Goal: Information Seeking & Learning: Learn about a topic

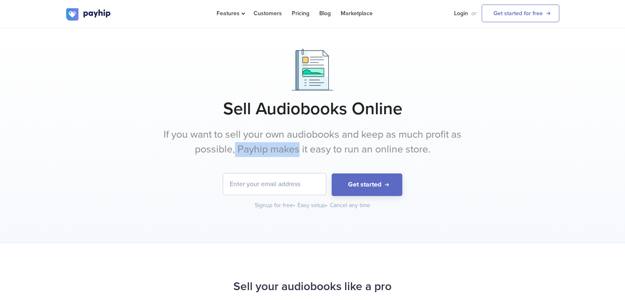
drag, startPoint x: 233, startPoint y: 153, endPoint x: 270, endPoint y: 155, distance: 37.0
click at [288, 155] on p "If you want to sell your own audiobooks and keep as much profit as possible, Pa…" at bounding box center [313, 141] width 308 height 29
click at [247, 149] on p "If you want to sell your own audiobooks and keep as much profit as possible, Pa…" at bounding box center [313, 141] width 308 height 29
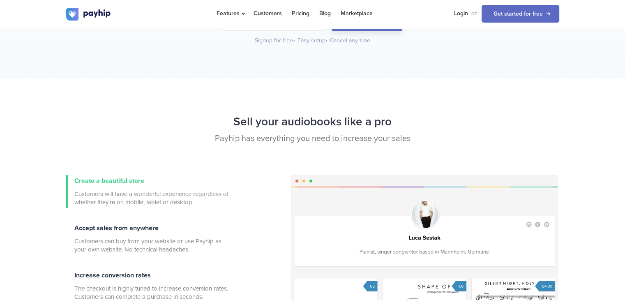
scroll to position [205, 0]
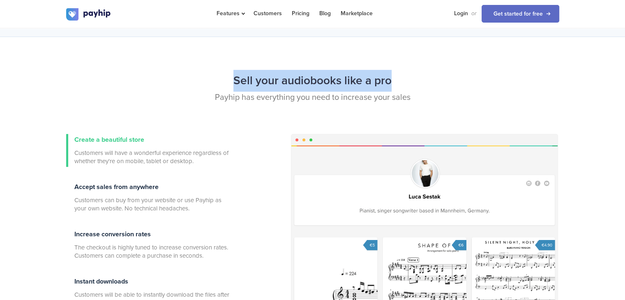
drag, startPoint x: 235, startPoint y: 81, endPoint x: 368, endPoint y: 91, distance: 133.6
click at [397, 81] on h2 "Sell your audiobooks like a pro" at bounding box center [312, 81] width 493 height 22
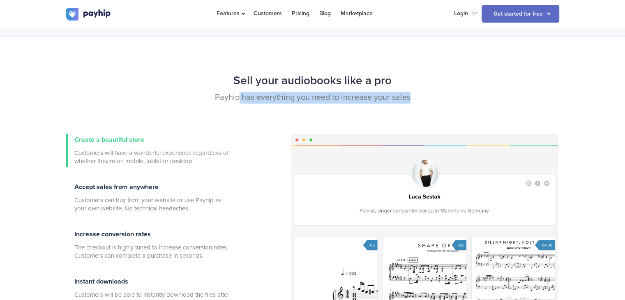
drag, startPoint x: 238, startPoint y: 100, endPoint x: 416, endPoint y: 92, distance: 177.7
click at [416, 92] on p "Payhip has everything you need to increase your sales" at bounding box center [312, 98] width 493 height 12
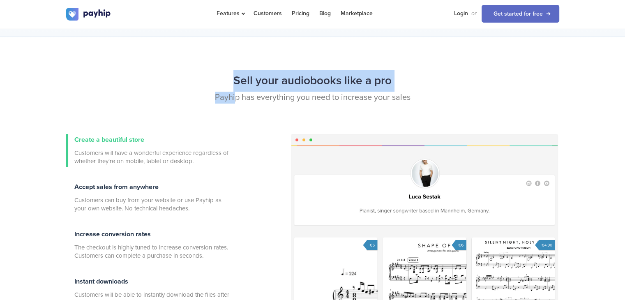
drag, startPoint x: 233, startPoint y: 78, endPoint x: 234, endPoint y: 99, distance: 21.0
click at [234, 99] on div "Sell your audiobooks like a pro Payhip has everything you need to increase your…" at bounding box center [313, 102] width 506 height 65
click at [235, 85] on h2 "Sell your audiobooks like a pro" at bounding box center [312, 81] width 493 height 22
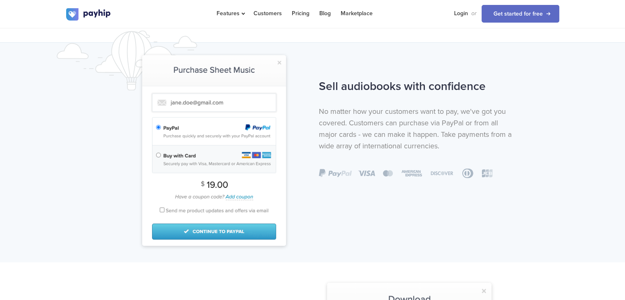
scroll to position [493, 0]
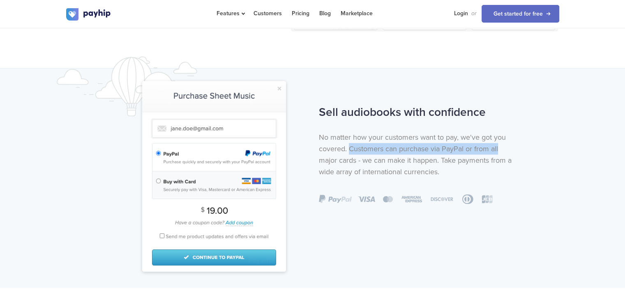
drag, startPoint x: 349, startPoint y: 150, endPoint x: 488, endPoint y: 153, distance: 139.0
click at [497, 151] on p "No matter how your customers want to pay, we've got you covered. Customers can …" at bounding box center [418, 155] width 199 height 46
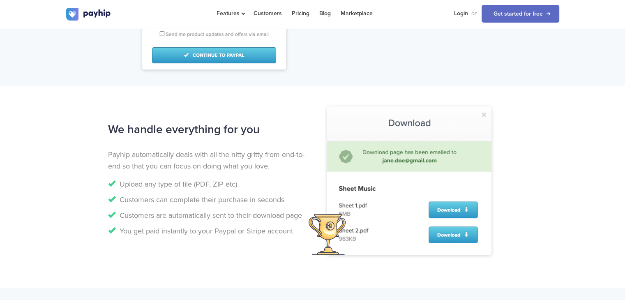
scroll to position [740, 0]
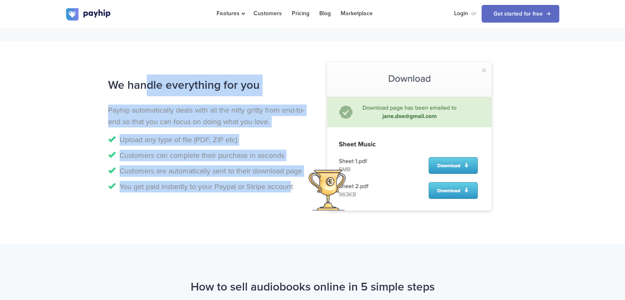
drag, startPoint x: 110, startPoint y: 86, endPoint x: 294, endPoint y: 187, distance: 210.1
click at [291, 184] on div "We handle everything for you Payhip automatically deals with all the nitty grit…" at bounding box center [207, 135] width 211 height 122
drag, startPoint x: 295, startPoint y: 191, endPoint x: 122, endPoint y: 115, distance: 189.2
click at [122, 115] on div "We handle everything for you Payhip automatically deals with all the nitty grit…" at bounding box center [207, 135] width 211 height 122
click at [122, 115] on p "Payhip automatically deals with all the nitty gritty from end-to-end so that yo…" at bounding box center [207, 115] width 199 height 23
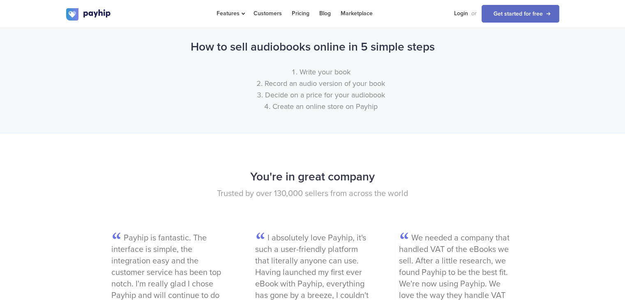
scroll to position [986, 0]
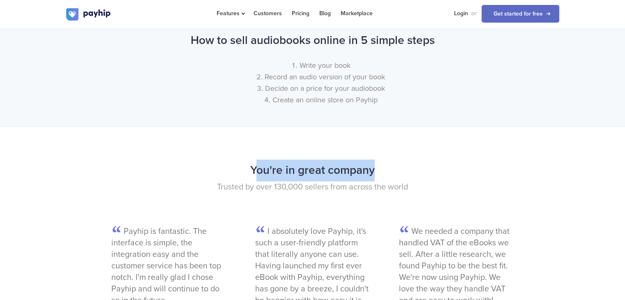
drag, startPoint x: 254, startPoint y: 171, endPoint x: 383, endPoint y: 175, distance: 128.7
click at [383, 175] on h2 "You're in great company" at bounding box center [312, 170] width 493 height 22
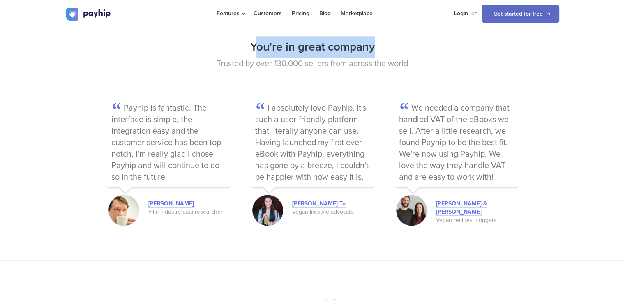
scroll to position [1274, 0]
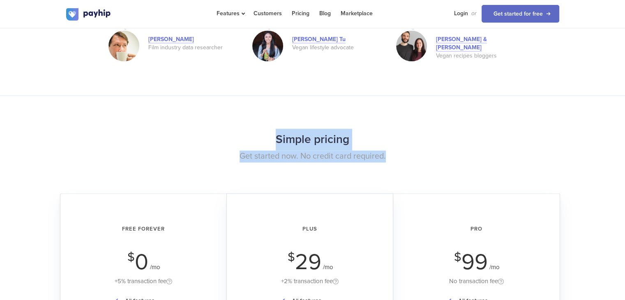
drag, startPoint x: 278, startPoint y: 140, endPoint x: 386, endPoint y: 160, distance: 110.3
click at [397, 160] on div "Simple pricing Get started now. No credit card required." at bounding box center [313, 161] width 506 height 65
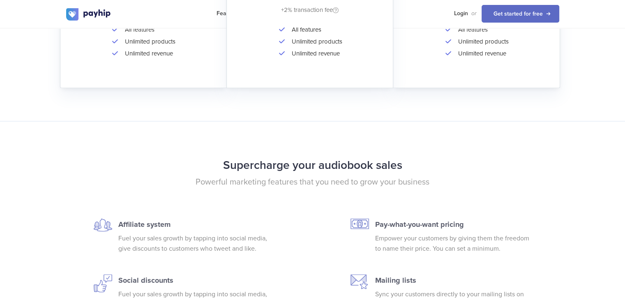
scroll to position [1644, 0]
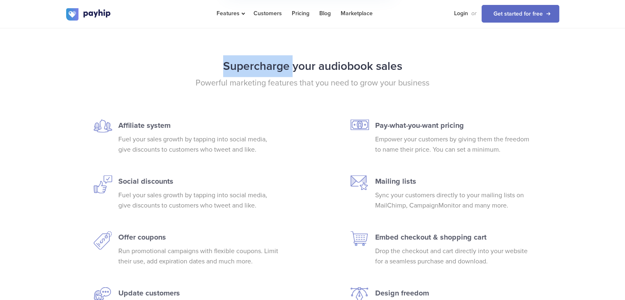
drag, startPoint x: 224, startPoint y: 67, endPoint x: 291, endPoint y: 71, distance: 67.1
click at [291, 71] on h2 "Supercharge your audiobook sales" at bounding box center [312, 66] width 493 height 22
click at [225, 82] on p "Powerful marketing features that you need to grow your business" at bounding box center [312, 83] width 493 height 12
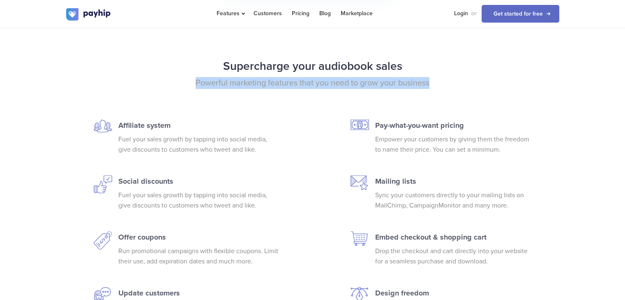
click at [225, 82] on p "Powerful marketing features that you need to grow your business" at bounding box center [312, 83] width 493 height 12
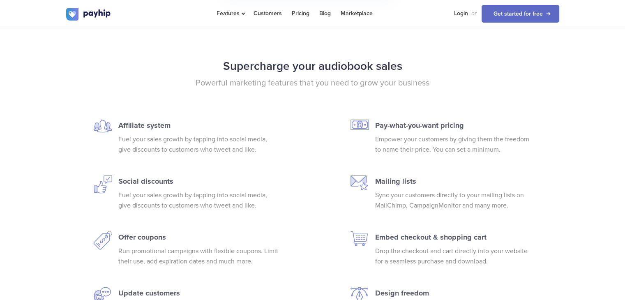
click at [233, 65] on h2 "Supercharge your audiobook sales" at bounding box center [312, 66] width 493 height 22
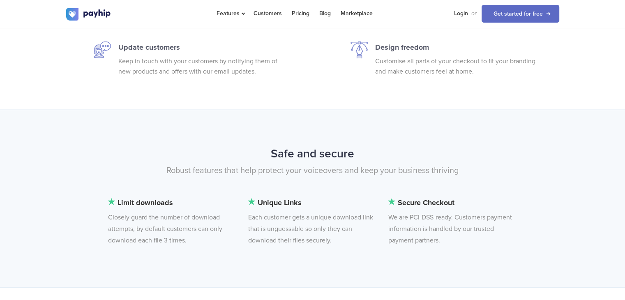
scroll to position [1891, 0]
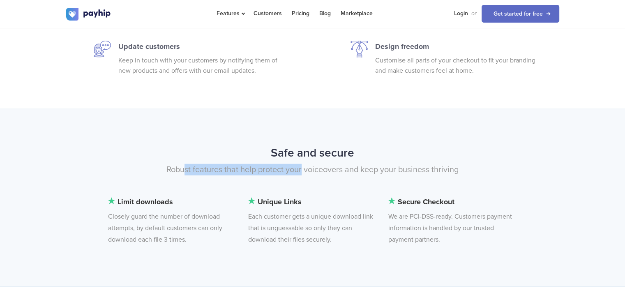
drag, startPoint x: 186, startPoint y: 178, endPoint x: 289, endPoint y: 173, distance: 103.7
click at [302, 183] on div "Safe and secure Robust features that help protect your voiceovers and keep your…" at bounding box center [313, 169] width 506 height 54
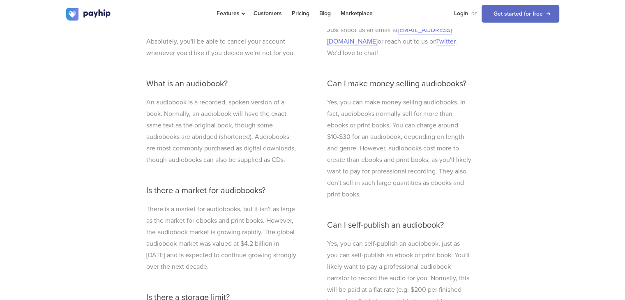
scroll to position [2343, 0]
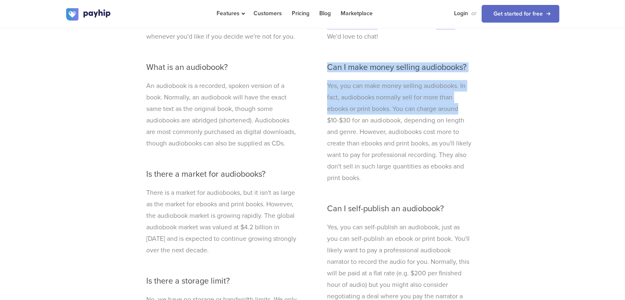
drag, startPoint x: 327, startPoint y: 56, endPoint x: 469, endPoint y: 102, distance: 148.7
click at [466, 102] on div "What file formats do you support? We support ALL file formats. You can upload a…" at bounding box center [399, 299] width 157 height 754
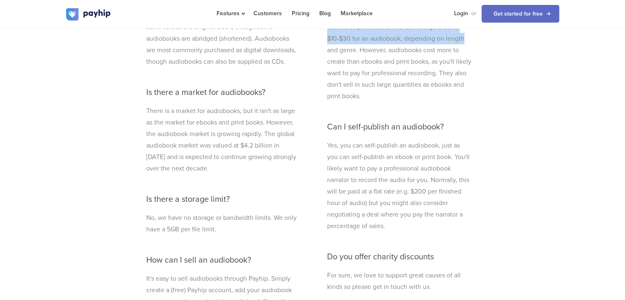
scroll to position [2425, 0]
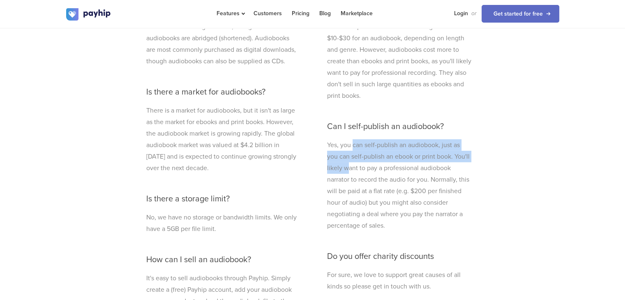
drag, startPoint x: 353, startPoint y: 123, endPoint x: 347, endPoint y: 145, distance: 23.4
click at [349, 149] on div "What file formats do you support? We support ALL file formats. You can upload a…" at bounding box center [399, 216] width 157 height 754
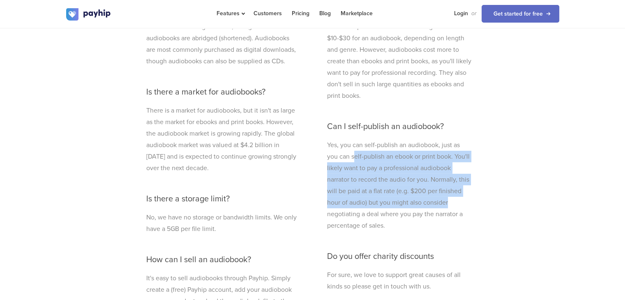
drag, startPoint x: 353, startPoint y: 145, endPoint x: 455, endPoint y: 194, distance: 113.1
click at [455, 194] on p "Yes, you can self-publish an audiobook, just as you can self-publish an ebook o…" at bounding box center [399, 185] width 145 height 92
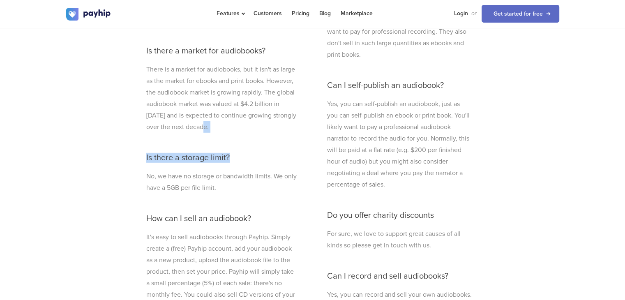
drag, startPoint x: 278, startPoint y: 145, endPoint x: 284, endPoint y: 126, distance: 20.4
click at [284, 126] on div "When do I get paid? We will deposit your sales to you immediately after a trans…" at bounding box center [222, 130] width 164 height 664
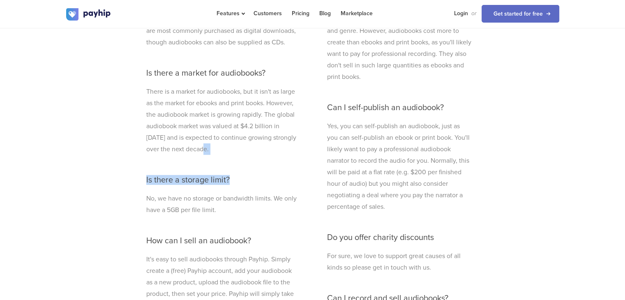
scroll to position [2425, 0]
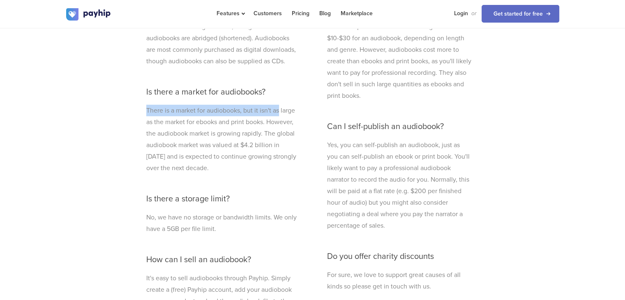
drag, startPoint x: 278, startPoint y: 97, endPoint x: 282, endPoint y: 81, distance: 16.8
click at [286, 75] on div "When do I get paid? We will deposit your sales to you immediately after a trans…" at bounding box center [222, 171] width 164 height 664
click at [286, 91] on h3 "Is there a market for audiobooks?" at bounding box center [222, 92] width 152 height 9
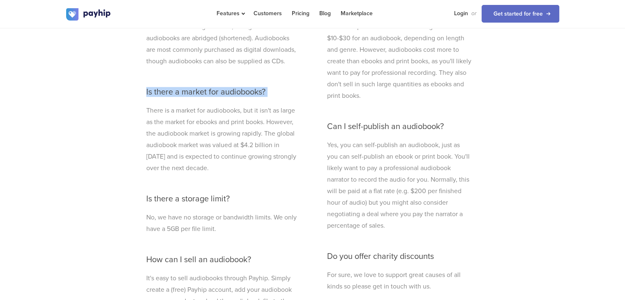
click at [286, 91] on h3 "Is there a market for audiobooks?" at bounding box center [222, 92] width 152 height 9
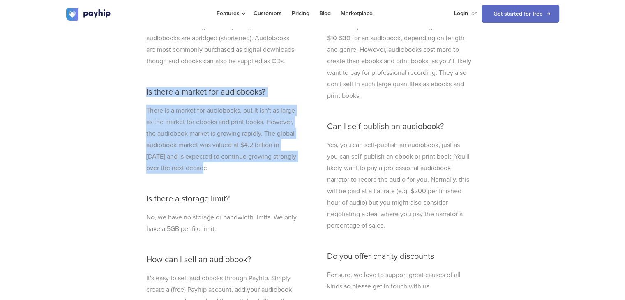
drag, startPoint x: 240, startPoint y: 171, endPoint x: 115, endPoint y: 92, distance: 147.5
click at [115, 92] on div "Frequently asked questions Useful things to know from our helpful customer supp…" at bounding box center [312, 189] width 493 height 808
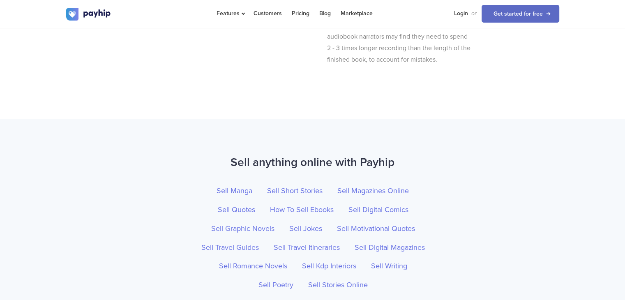
scroll to position [2959, 0]
